Goal: Task Accomplishment & Management: Manage account settings

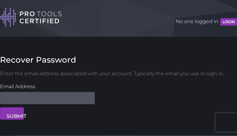
type input "VbGrCciohq"
type input "[EMAIL_ADDRESS][DOMAIN_NAME]"
type input "LhJqUOmJPqzZOjL"
type input "[EMAIL_ADDRESS][DOMAIN_NAME]"
